Goal: Task Accomplishment & Management: Use online tool/utility

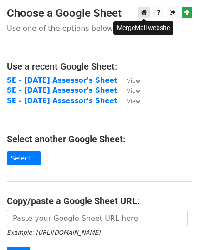
click at [143, 13] on icon at bounding box center [144, 12] width 6 height 6
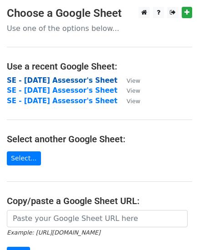
click at [70, 82] on strong "SE - [DATE] Assessor's Sheet" at bounding box center [62, 80] width 111 height 8
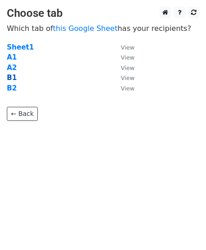
click at [11, 75] on strong "B1" at bounding box center [12, 78] width 10 height 8
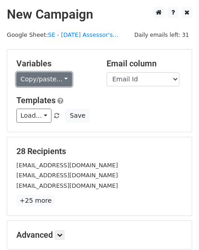
click at [41, 77] on link "Copy/paste..." at bounding box center [44, 79] width 56 height 14
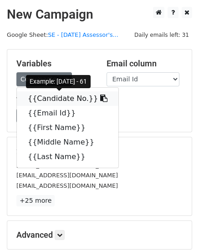
click at [44, 94] on link "{{Candidate No.}}" at bounding box center [67, 98] width 101 height 15
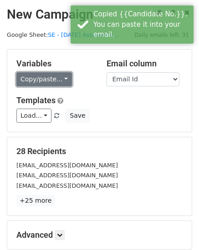
click at [21, 80] on link "Copy/paste..." at bounding box center [44, 79] width 56 height 14
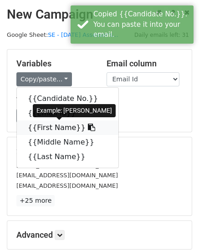
click at [37, 129] on link "{{First Name}}" at bounding box center [67, 128] width 101 height 15
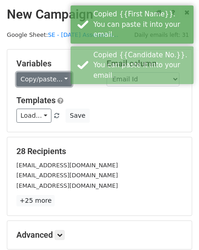
click at [30, 77] on link "Copy/paste..." at bounding box center [44, 79] width 56 height 14
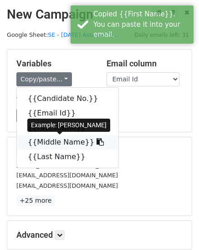
click at [37, 147] on link "{{Middle Name}}" at bounding box center [67, 142] width 101 height 15
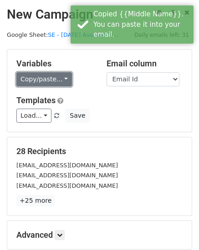
click at [42, 81] on link "Copy/paste..." at bounding box center [44, 79] width 56 height 14
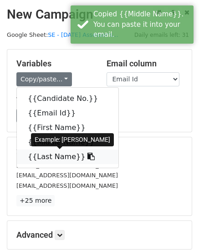
click at [36, 161] on link "{{Last Name}}" at bounding box center [67, 157] width 101 height 15
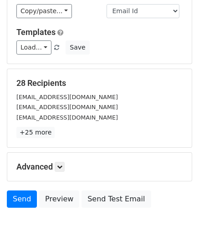
scroll to position [103, 0]
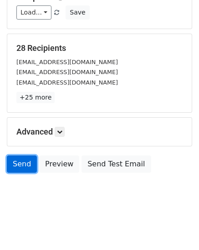
click at [16, 167] on link "Send" at bounding box center [22, 164] width 30 height 17
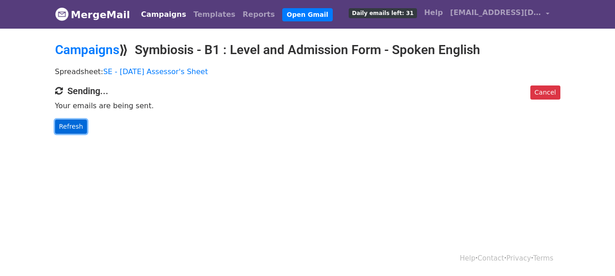
click at [68, 127] on link "Refresh" at bounding box center [71, 127] width 32 height 14
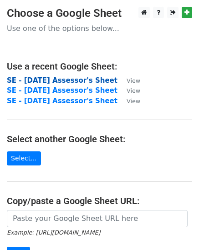
click at [39, 78] on strong "SE - [DATE] Assessor's Sheet" at bounding box center [62, 80] width 111 height 8
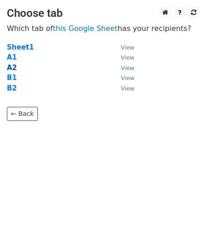
click at [15, 66] on strong "A2" at bounding box center [12, 68] width 10 height 8
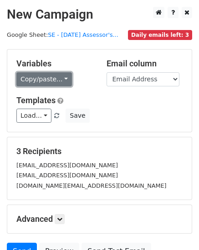
click at [46, 76] on link "Copy/paste..." at bounding box center [44, 79] width 56 height 14
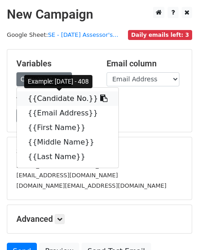
click at [53, 98] on link "{{Candidate No.}}" at bounding box center [67, 98] width 101 height 15
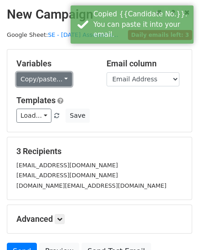
click at [47, 77] on link "Copy/paste..." at bounding box center [44, 79] width 56 height 14
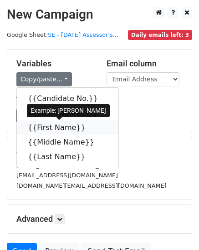
click at [55, 125] on link "{{First Name}}" at bounding box center [67, 128] width 101 height 15
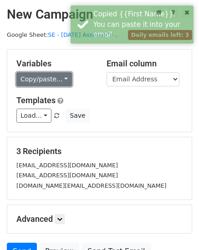
click at [24, 85] on link "Copy/paste..." at bounding box center [44, 79] width 56 height 14
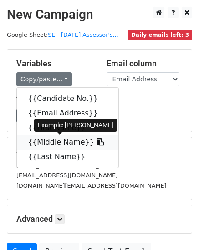
click at [43, 140] on link "{{Middle Name}}" at bounding box center [67, 142] width 101 height 15
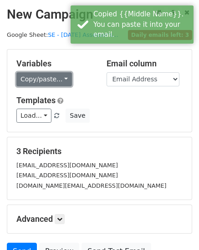
click at [49, 77] on link "Copy/paste..." at bounding box center [44, 79] width 56 height 14
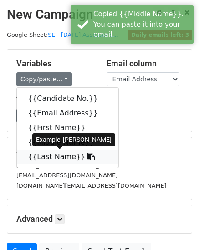
click at [52, 154] on link "{{Last Name}}" at bounding box center [67, 157] width 101 height 15
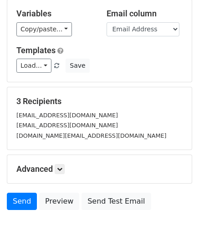
scroll to position [87, 0]
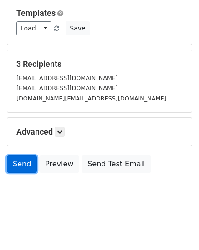
click at [23, 163] on link "Send" at bounding box center [22, 164] width 30 height 17
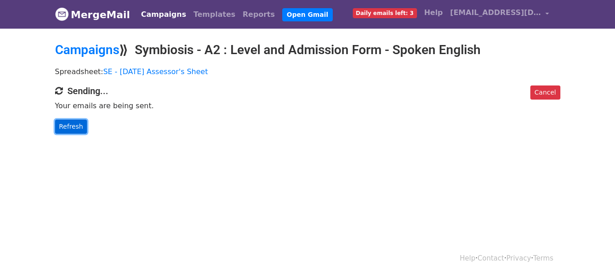
click at [70, 128] on link "Refresh" at bounding box center [71, 127] width 32 height 14
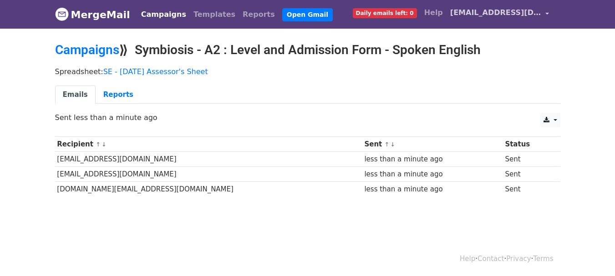
click at [478, 10] on span "[EMAIL_ADDRESS][DOMAIN_NAME]" at bounding box center [495, 12] width 91 height 11
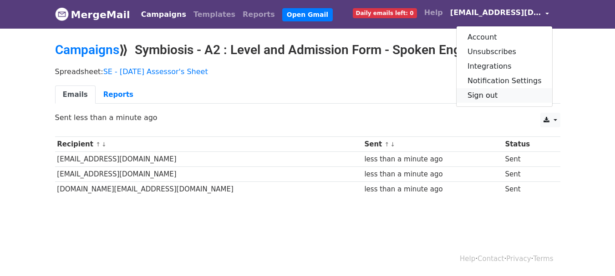
click at [486, 99] on link "Sign out" at bounding box center [505, 95] width 96 height 15
